Goal: Task Accomplishment & Management: Manage account settings

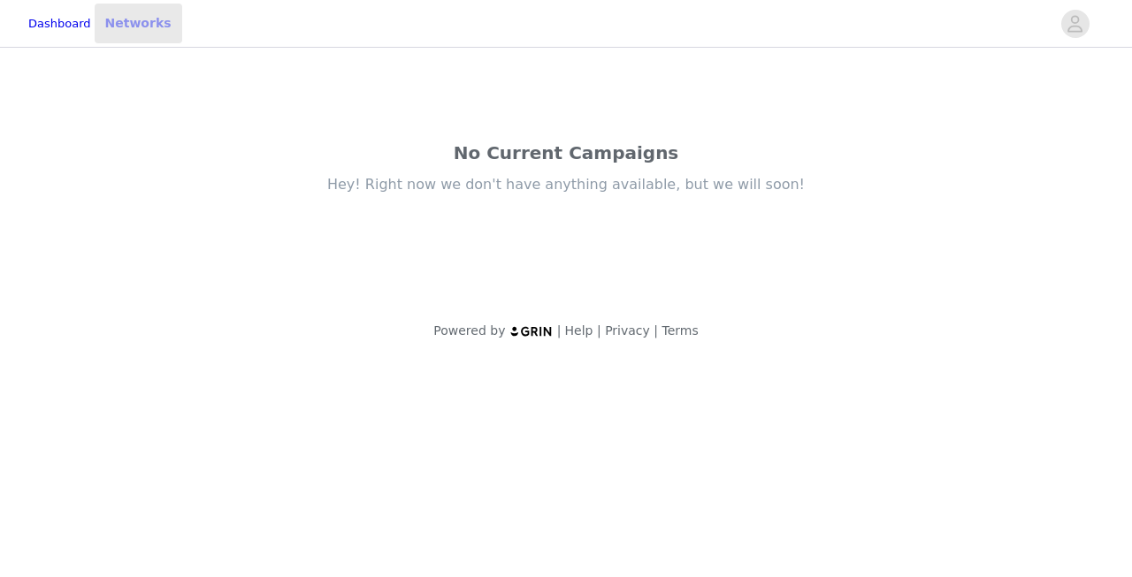
click at [162, 22] on link "Networks" at bounding box center [139, 24] width 88 height 40
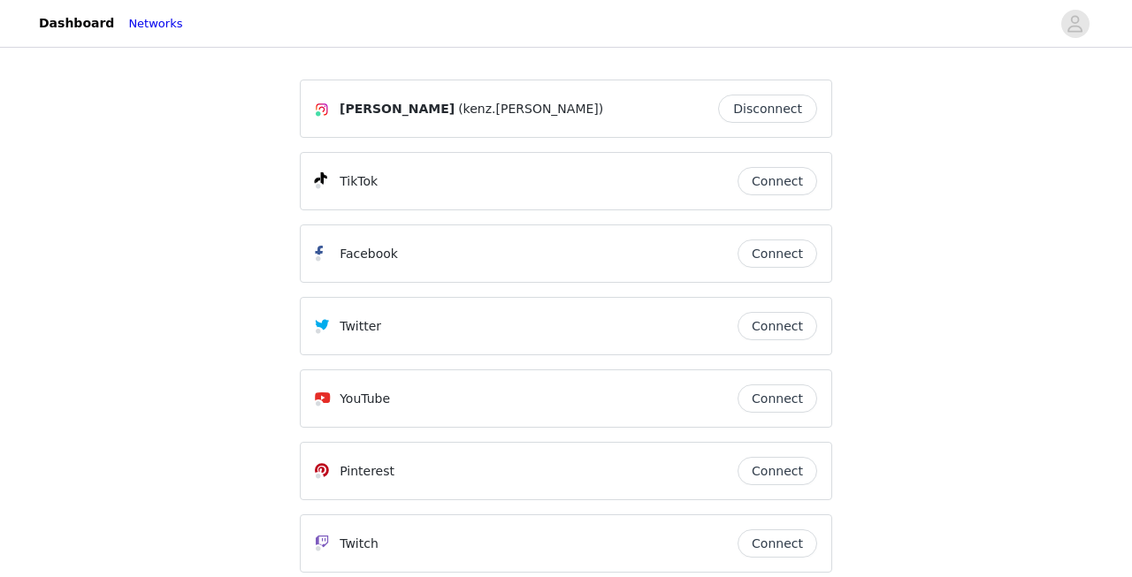
click at [770, 179] on button "Connect" at bounding box center [777, 181] width 80 height 28
click at [91, 27] on link "Dashboard" at bounding box center [76, 24] width 96 height 40
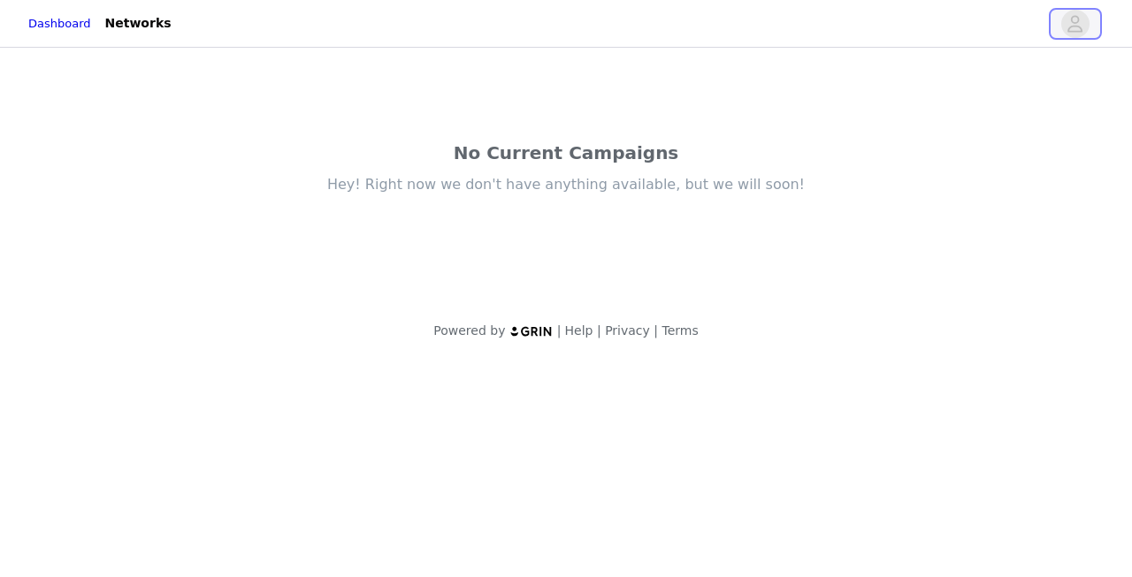
click at [1084, 27] on span "button" at bounding box center [1075, 24] width 28 height 28
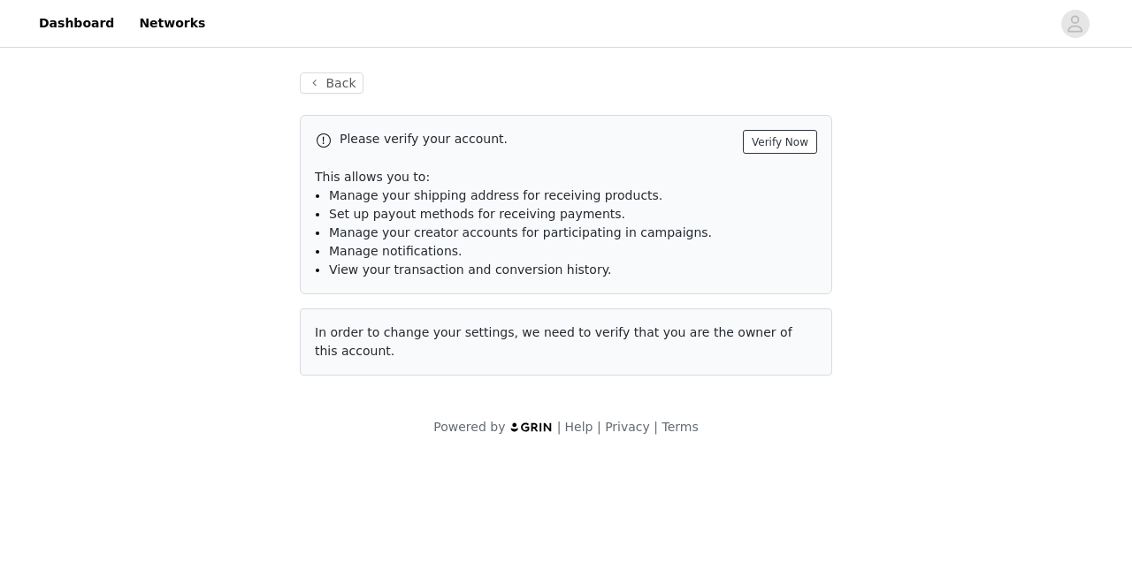
click at [785, 138] on button "Verify Now" at bounding box center [780, 142] width 74 height 24
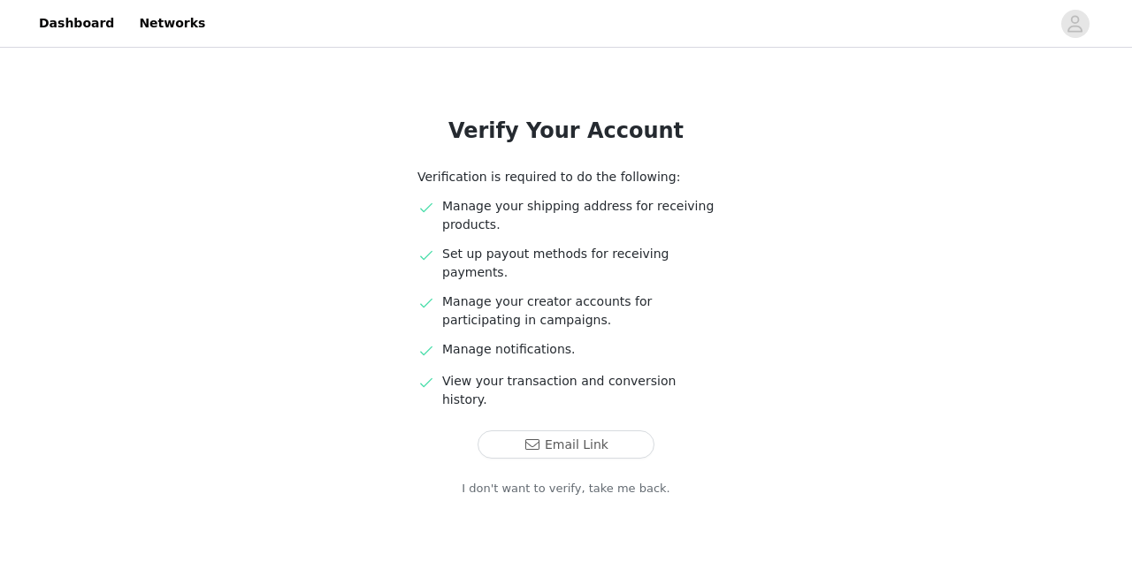
scroll to position [76, 0]
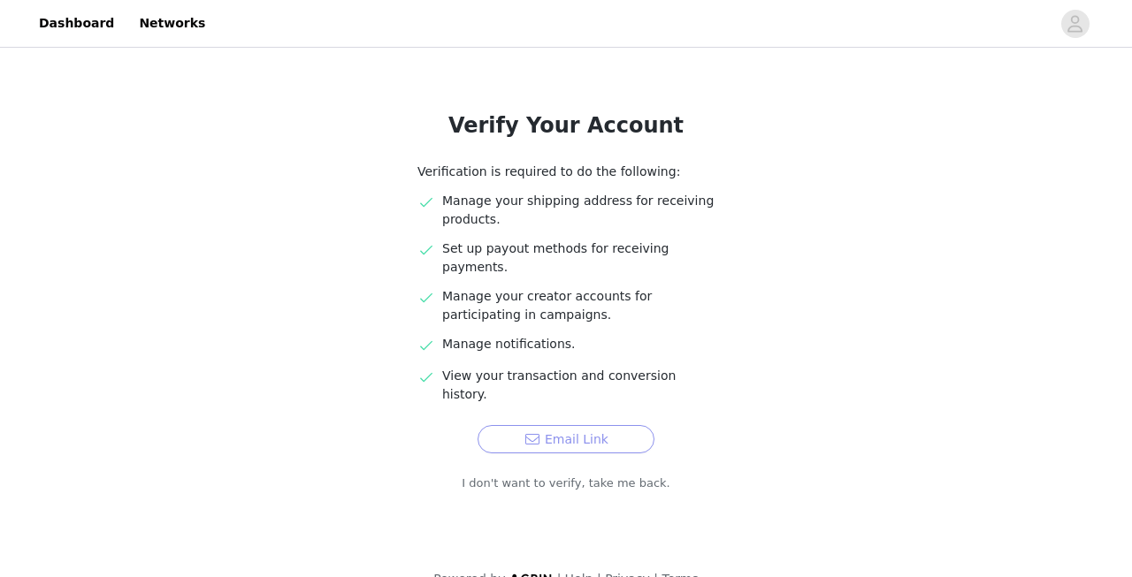
click at [553, 425] on button "Email Link" at bounding box center [565, 439] width 177 height 28
